Goal: Information Seeking & Learning: Learn about a topic

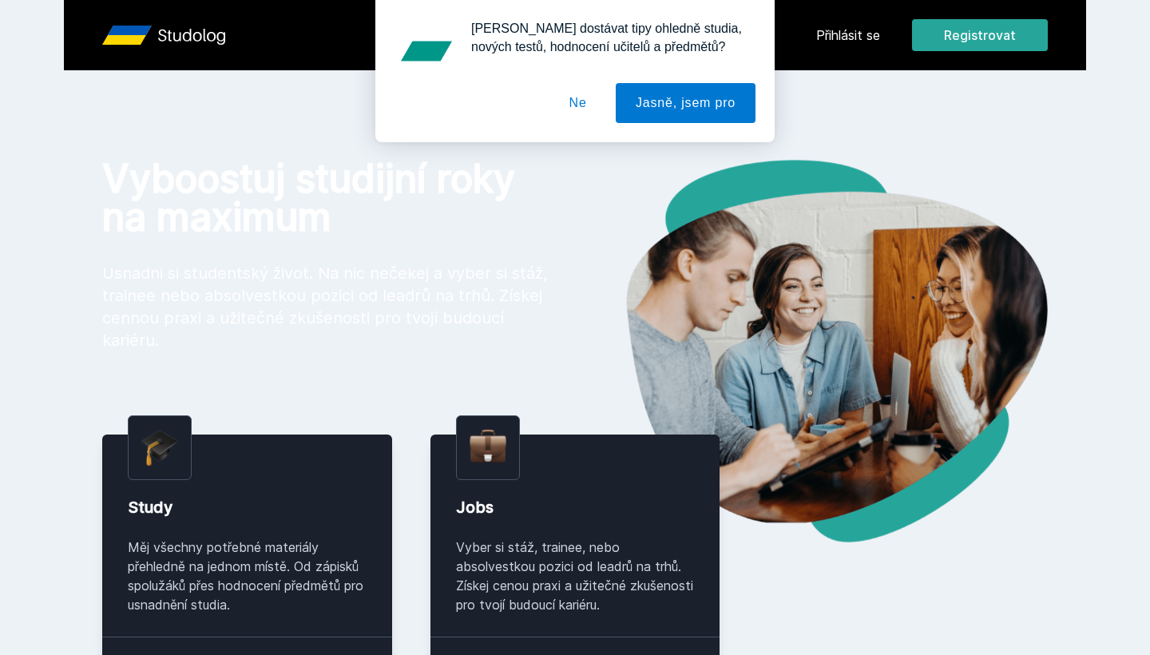
click at [576, 103] on button "Ne" at bounding box center [577, 103] width 57 height 40
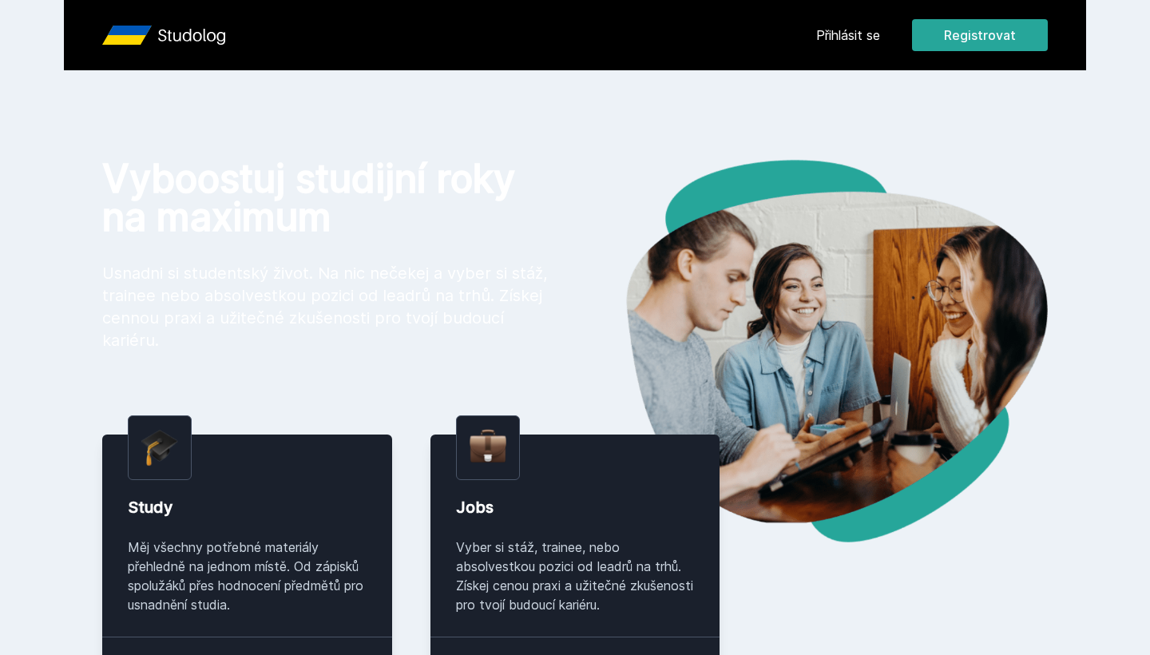
click at [870, 28] on link "Přihlásit se" at bounding box center [848, 35] width 64 height 19
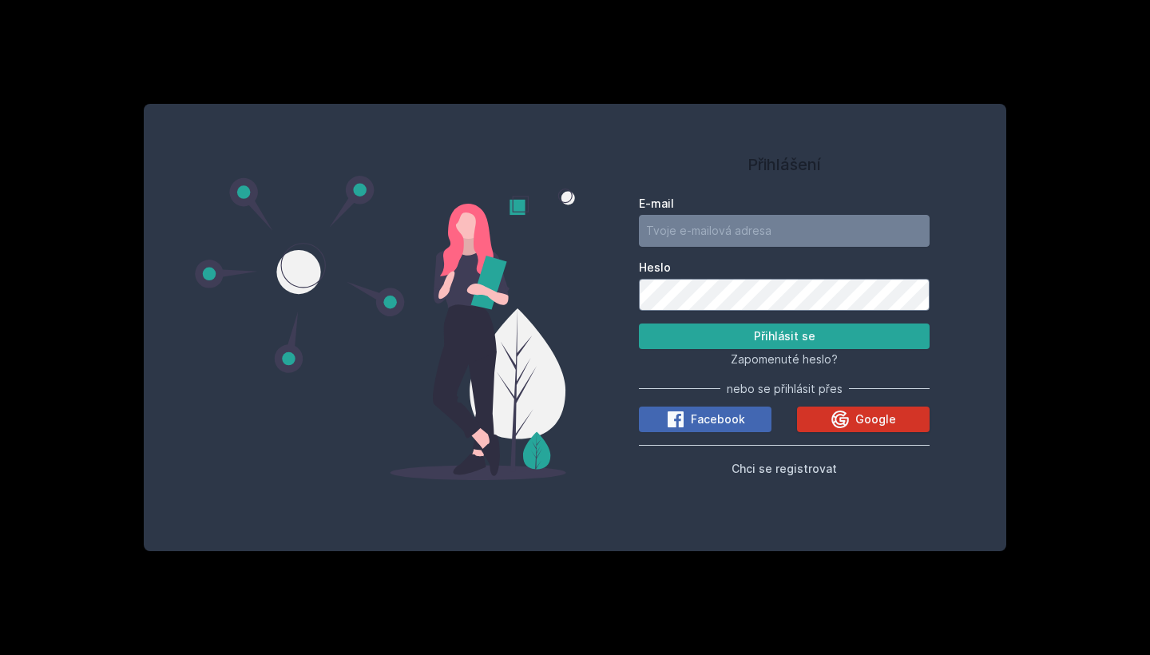
click at [815, 422] on button "Google" at bounding box center [863, 419] width 133 height 26
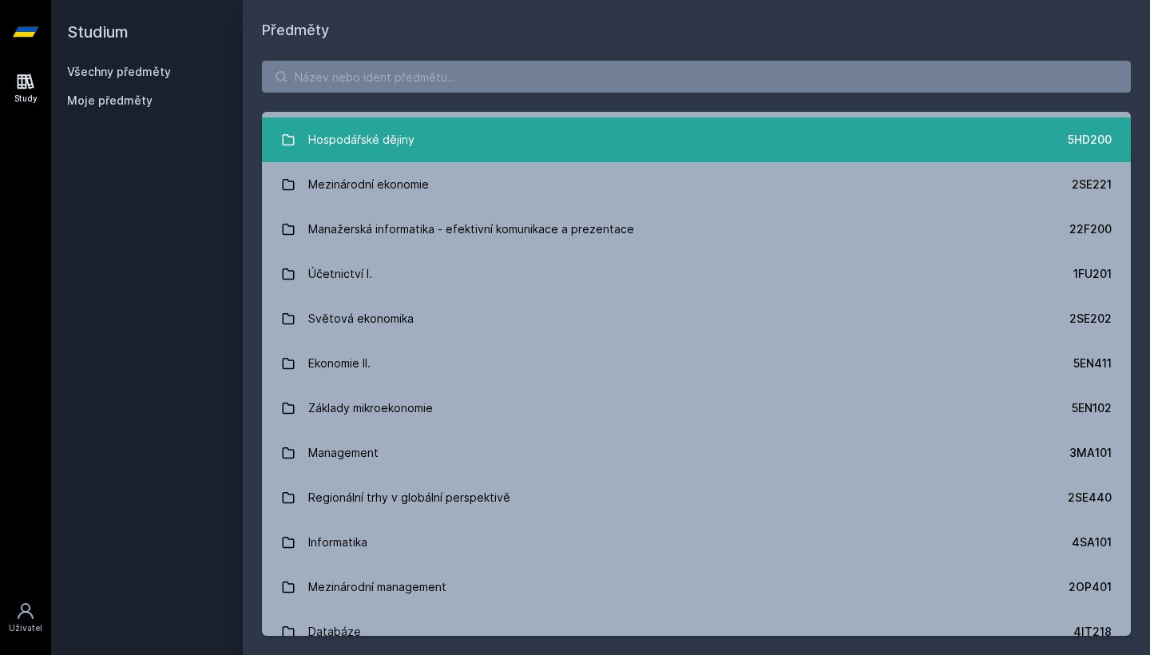
scroll to position [448, 0]
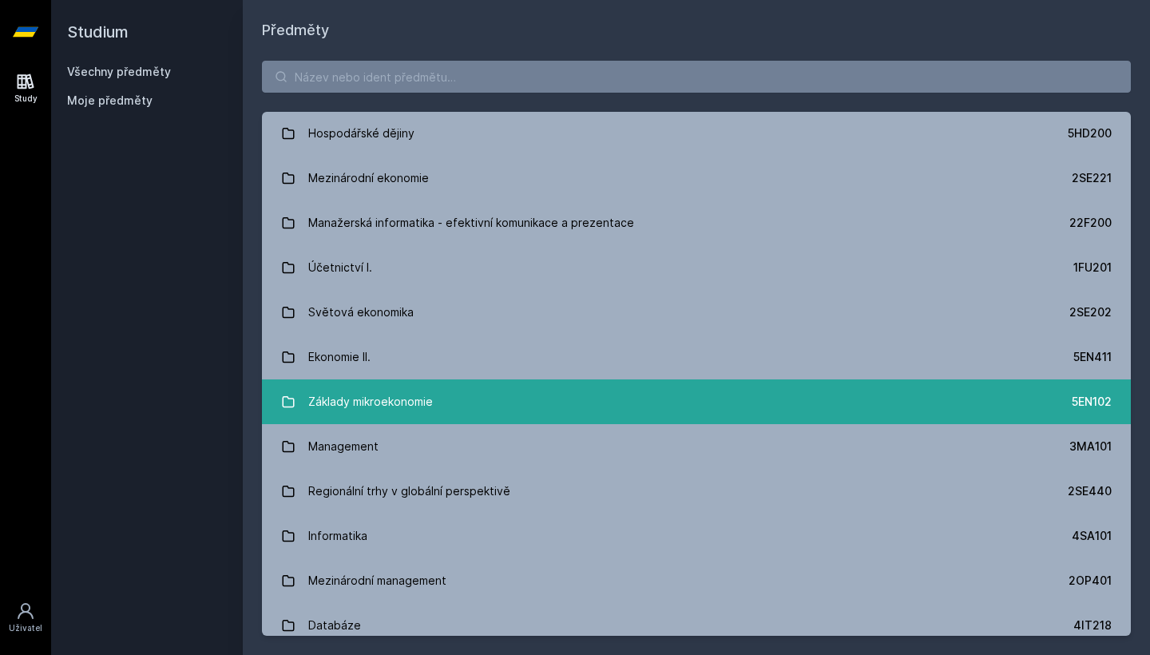
click at [682, 406] on link "Základy mikroekonomie 5EN102" at bounding box center [696, 401] width 869 height 45
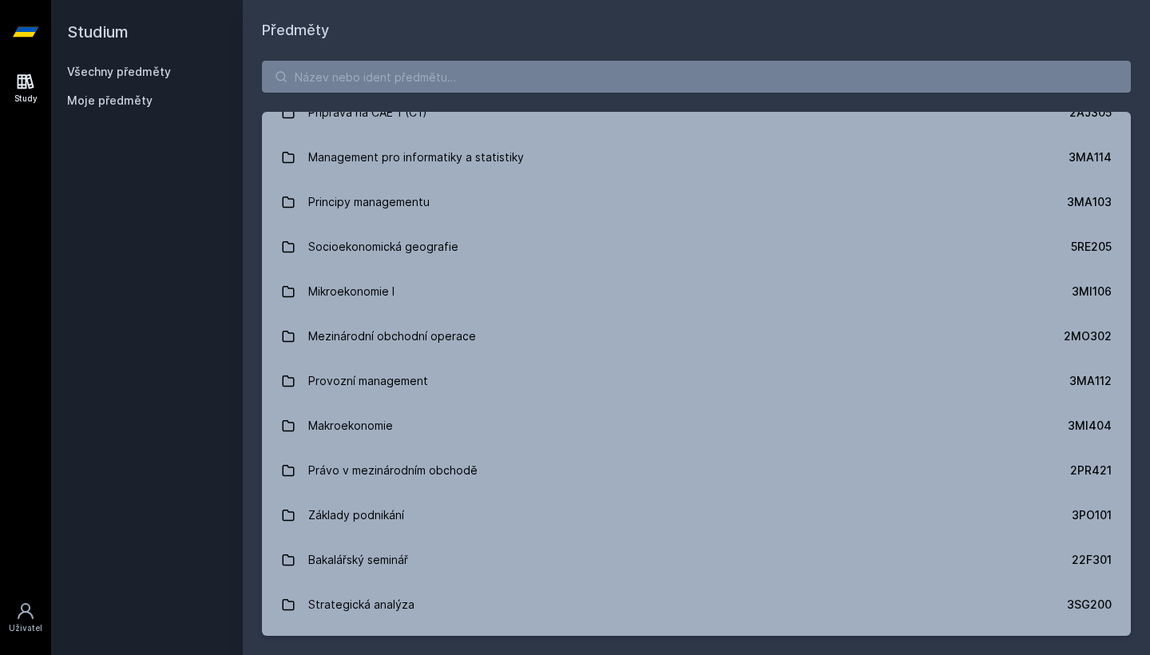
scroll to position [1856, 0]
click at [410, 75] on input "search" at bounding box center [696, 77] width 869 height 32
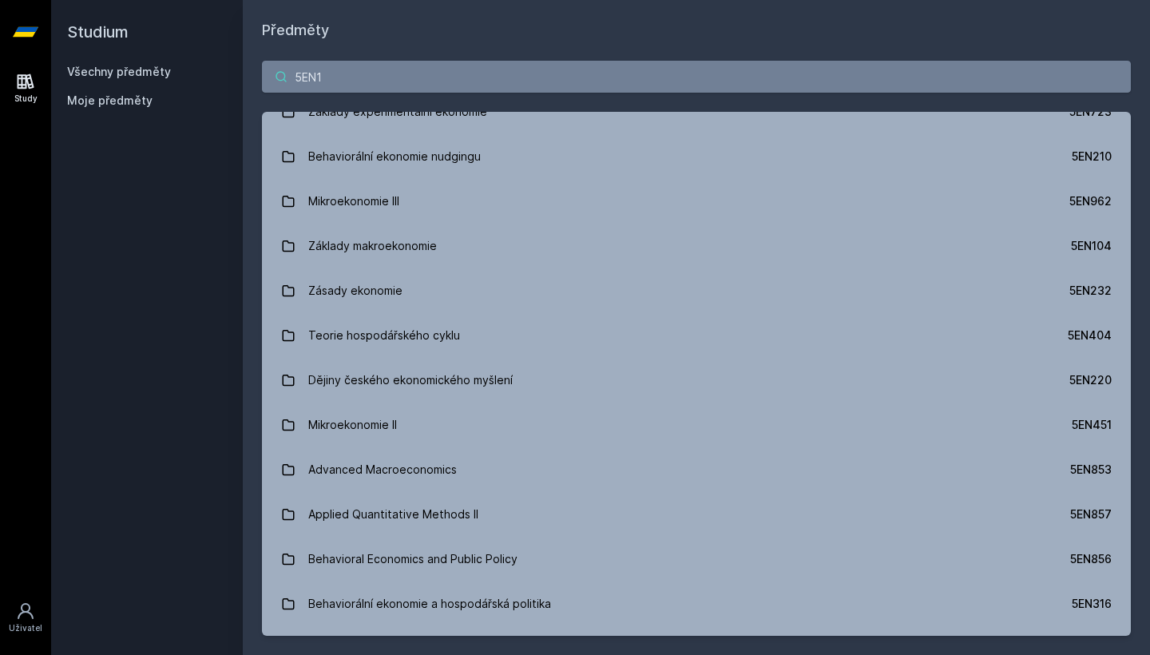
scroll to position [0, 0]
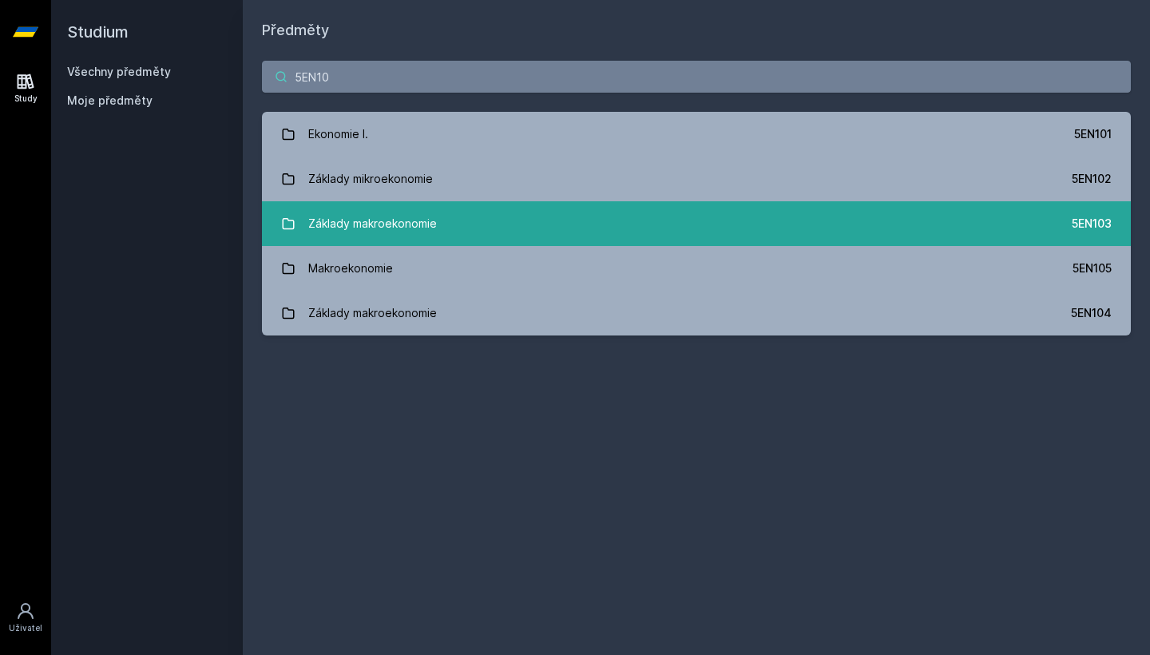
type input "5EN10"
click at [398, 220] on div "Základy makroekonomie" at bounding box center [372, 224] width 129 height 32
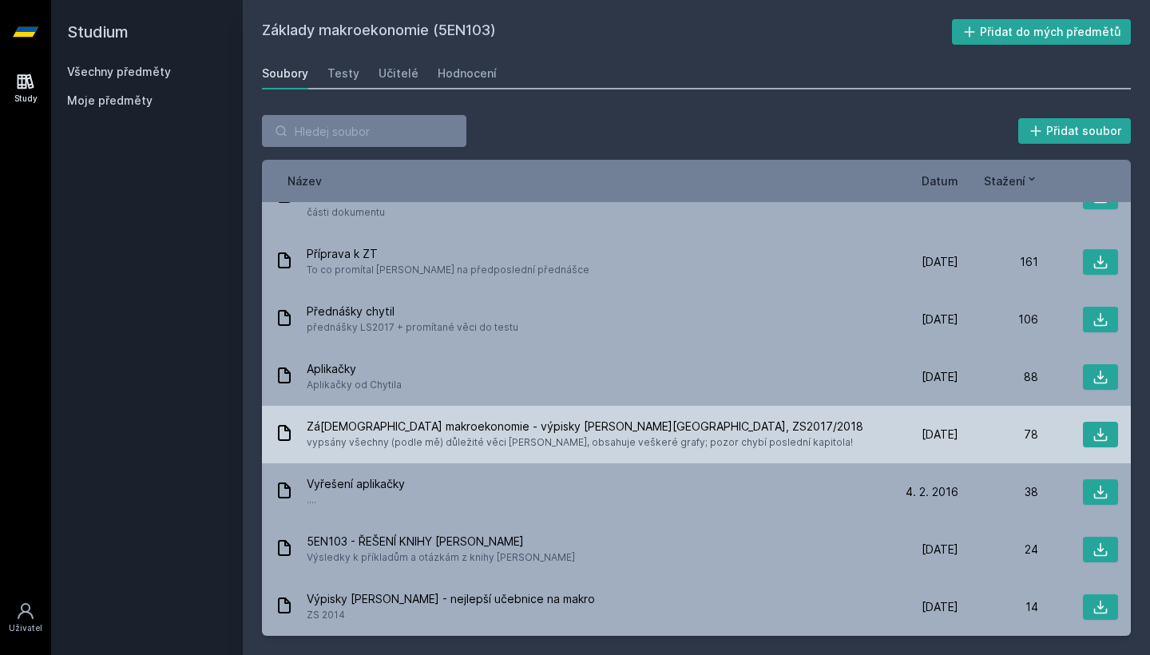
scroll to position [100, 0]
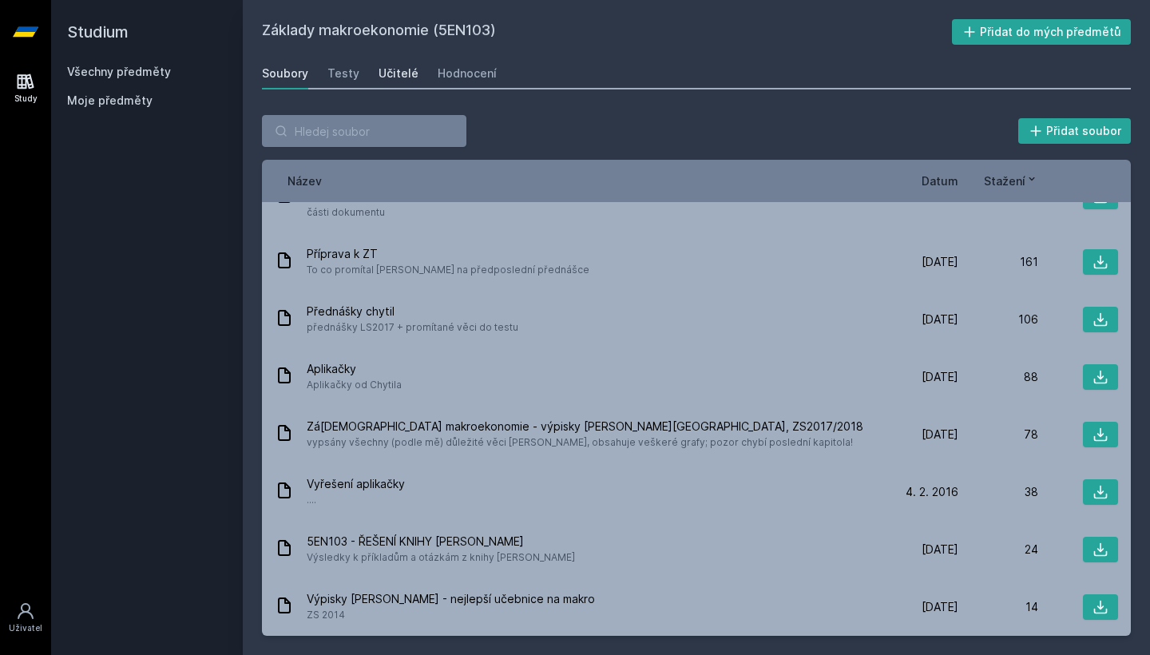
click at [392, 73] on div "Učitelé" at bounding box center [398, 73] width 40 height 16
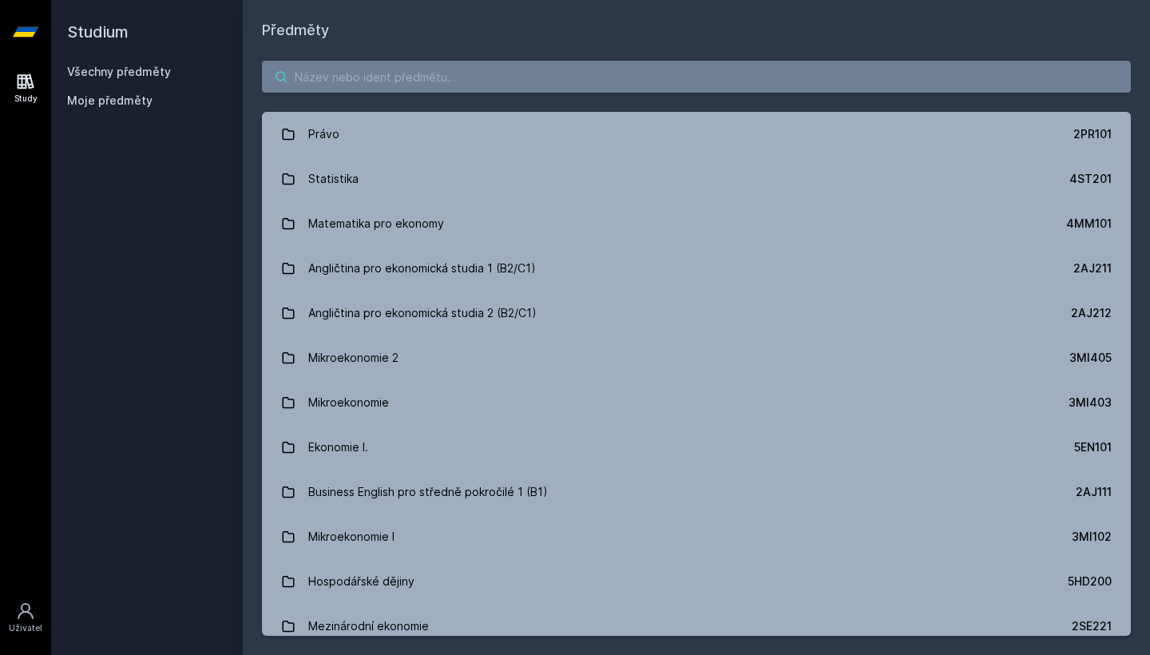
click at [382, 69] on input "search" at bounding box center [696, 77] width 869 height 32
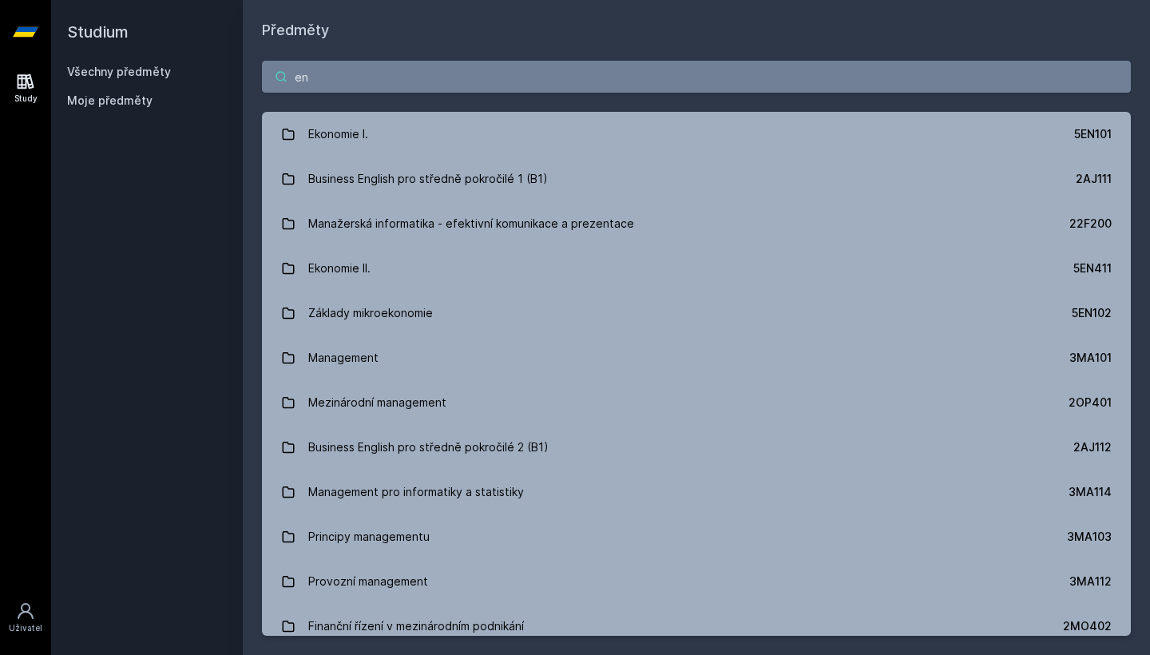
type input "e"
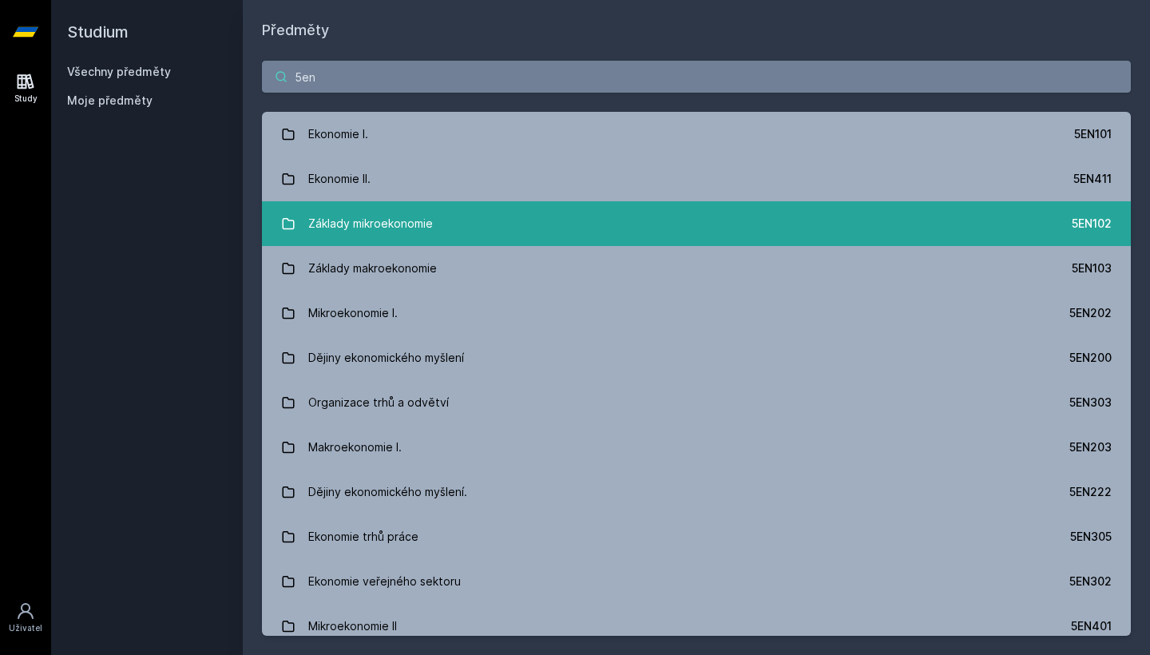
type input "5en"
click at [487, 232] on link "Základy mikroekonomie 5EN102" at bounding box center [696, 223] width 869 height 45
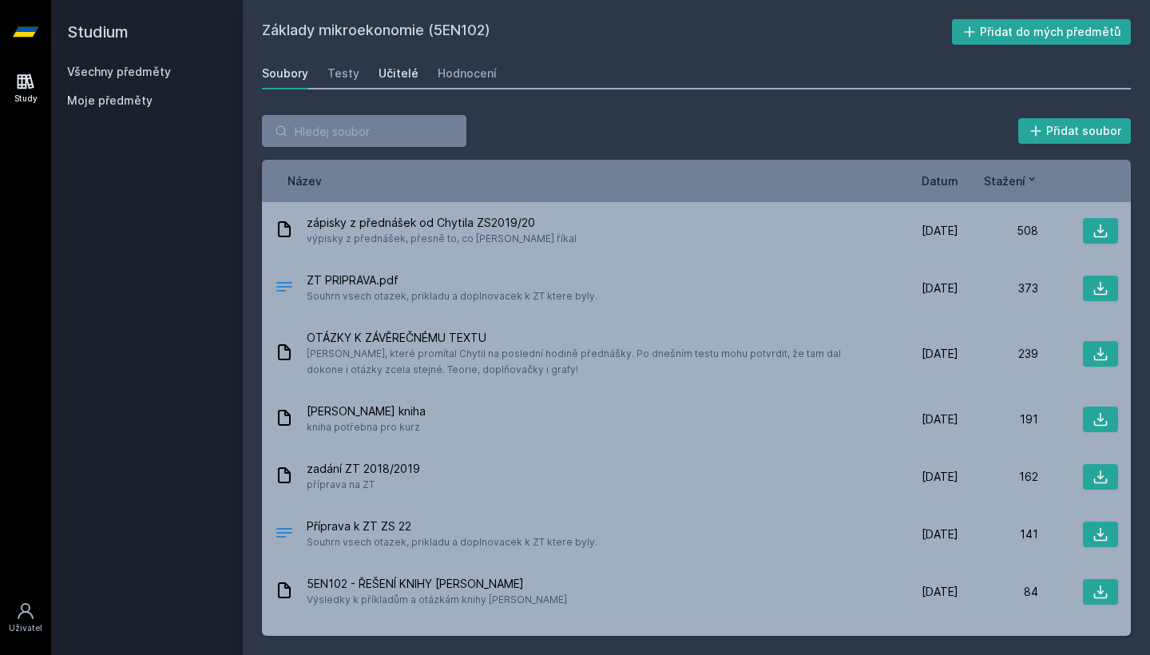
click at [393, 68] on div "Učitelé" at bounding box center [398, 73] width 40 height 16
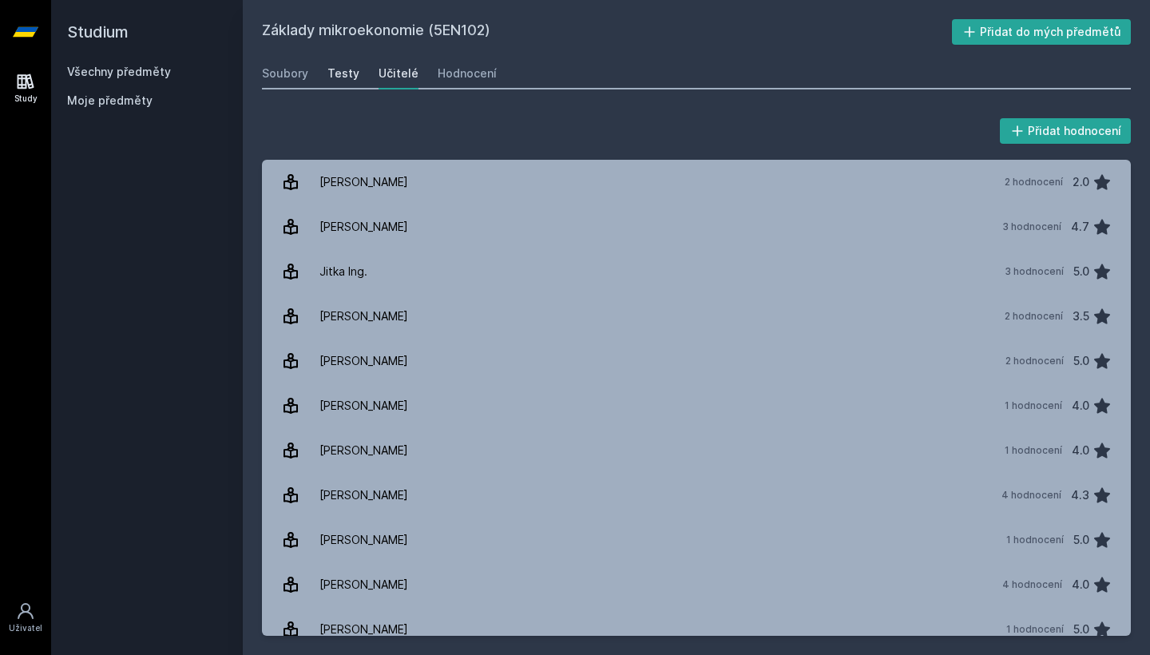
click at [339, 69] on div "Testy" at bounding box center [343, 73] width 32 height 16
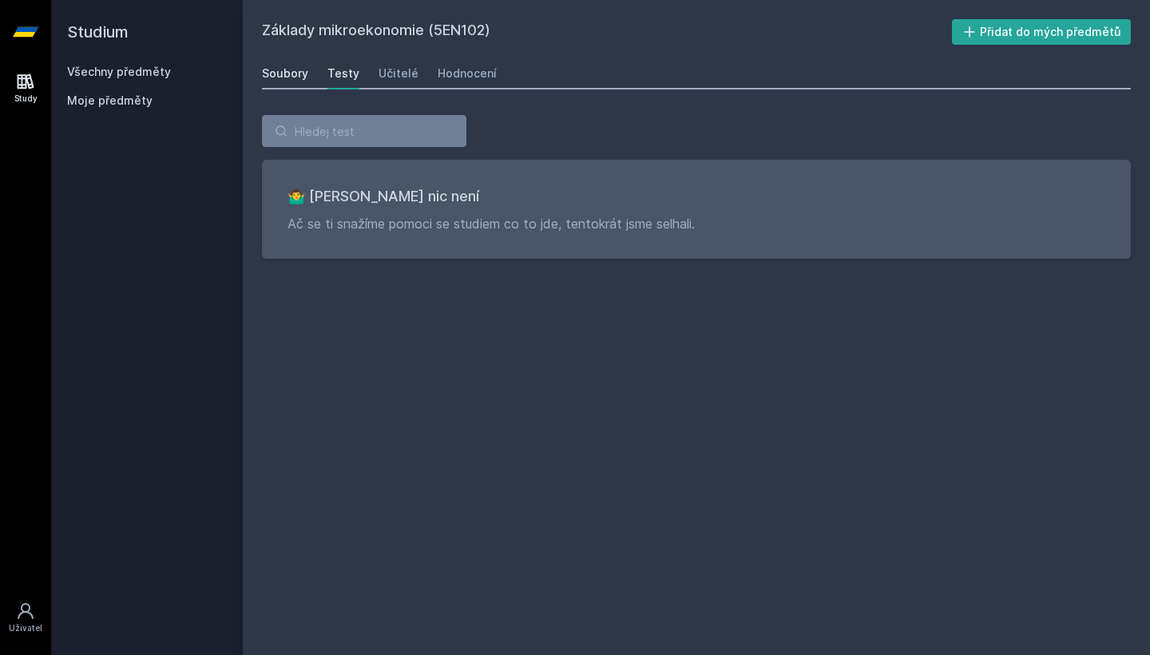
click at [294, 70] on div "Soubory" at bounding box center [285, 73] width 46 height 16
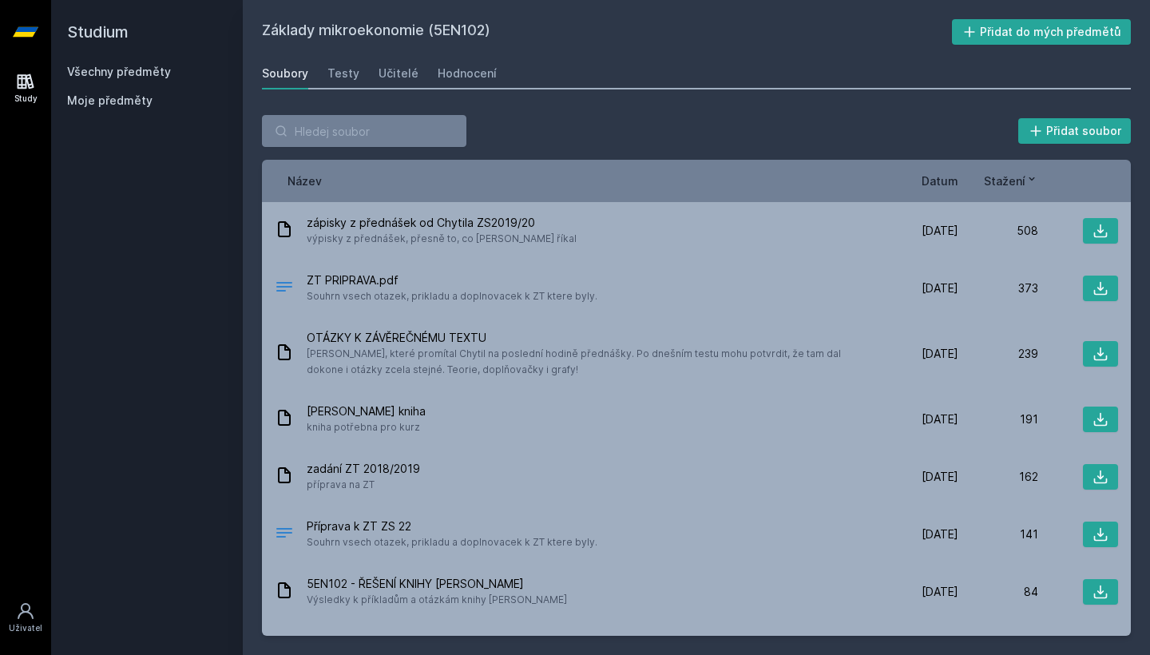
click at [279, 76] on div "Soubory" at bounding box center [285, 73] width 46 height 16
click at [140, 99] on span "Moje předměty" at bounding box center [109, 101] width 85 height 16
click at [125, 71] on link "Všechny předměty" at bounding box center [119, 72] width 104 height 14
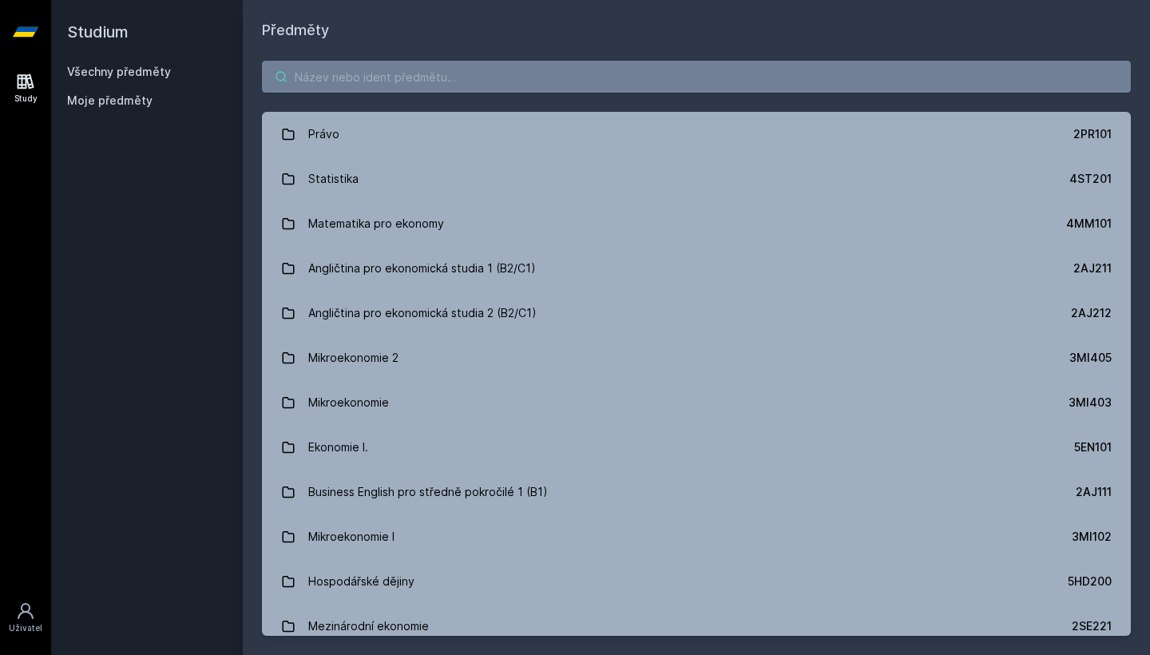
click at [425, 91] on input "search" at bounding box center [696, 77] width 869 height 32
type input "e"
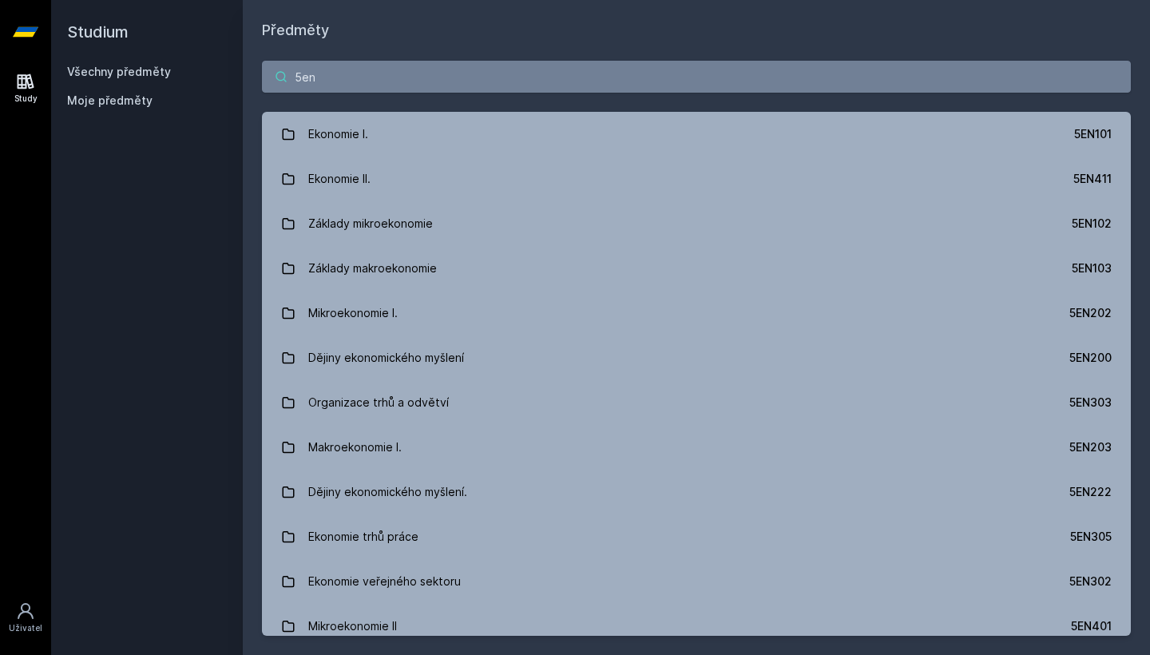
type input "5en1"
